Goal: Transaction & Acquisition: Purchase product/service

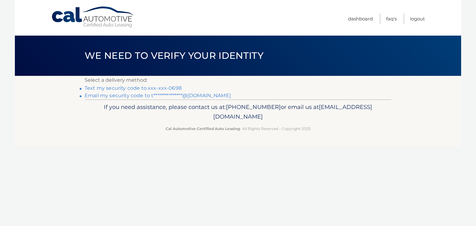
click at [160, 87] on link "Text my security code to xxx-xxx-0698" at bounding box center [133, 88] width 97 height 6
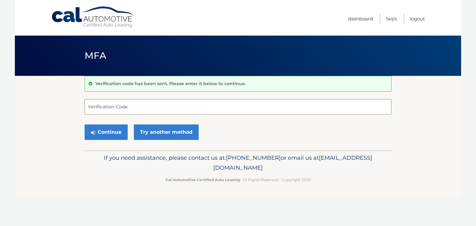
click at [189, 109] on input "Verification Code" at bounding box center [238, 106] width 307 height 15
type input "914830"
click at [85, 124] on button "Continue" at bounding box center [106, 131] width 43 height 15
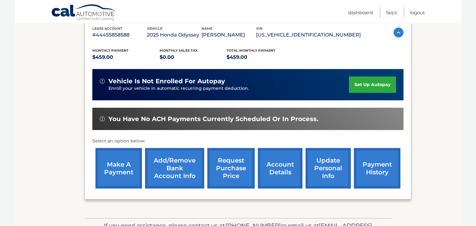
scroll to position [109, 0]
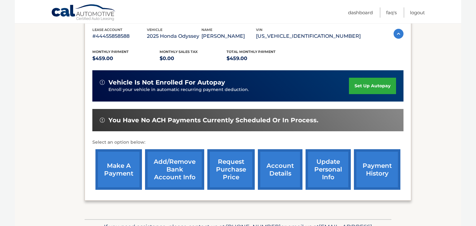
click at [117, 163] on link "make a payment" at bounding box center [118, 169] width 46 height 41
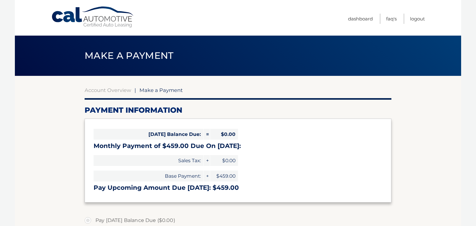
select select "NjU0OTkyMDAtYTEwNy00YzkzLThlNDYtYzIyMTQ1MTZjOGY3"
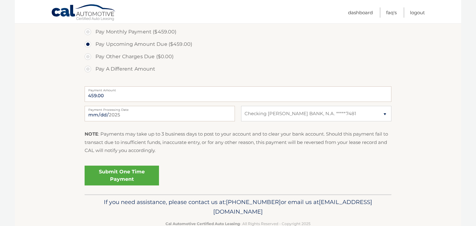
scroll to position [207, 0]
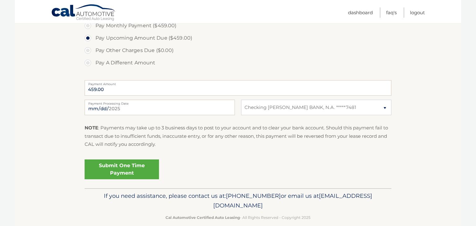
click at [129, 168] on link "Submit One Time Payment" at bounding box center [122, 169] width 74 height 20
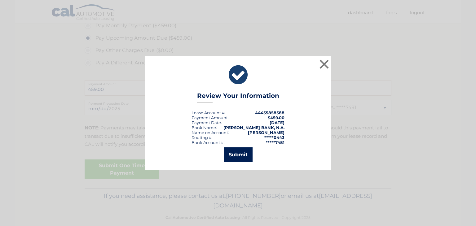
click at [233, 155] on button "Submit" at bounding box center [238, 154] width 29 height 15
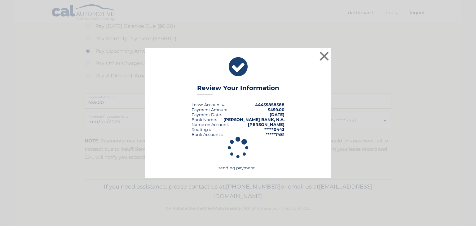
scroll to position [194, 0]
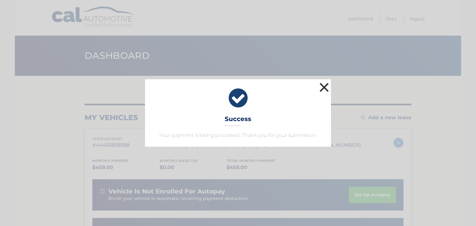
click at [322, 86] on button "×" at bounding box center [324, 87] width 12 height 12
